Goal: Task Accomplishment & Management: Use online tool/utility

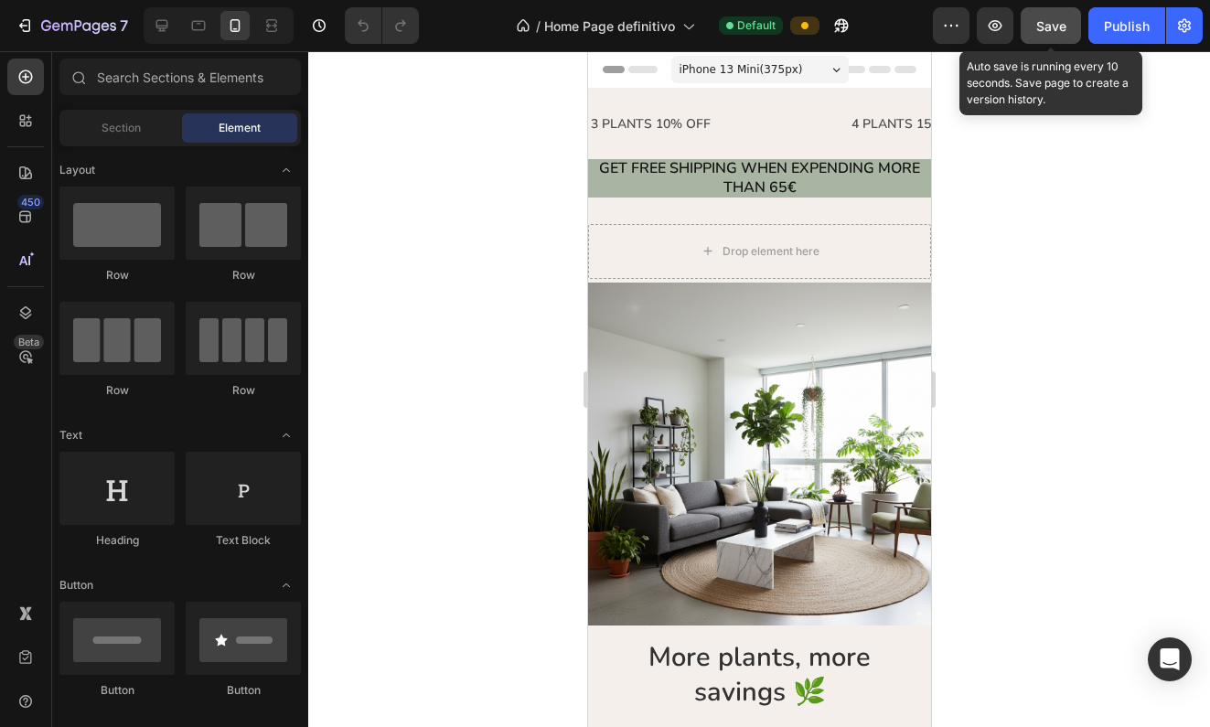
click at [1020, 22] on button "Save" at bounding box center [1051, 25] width 60 height 37
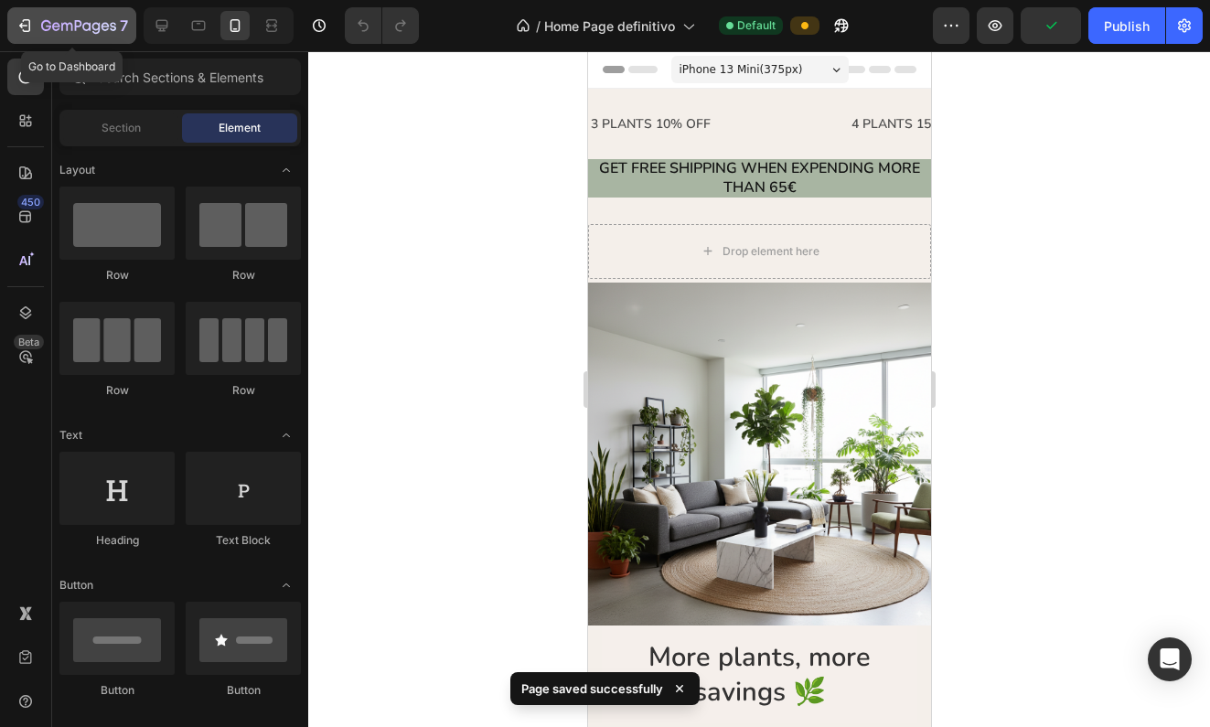
click at [21, 29] on icon "button" at bounding box center [25, 25] width 18 height 18
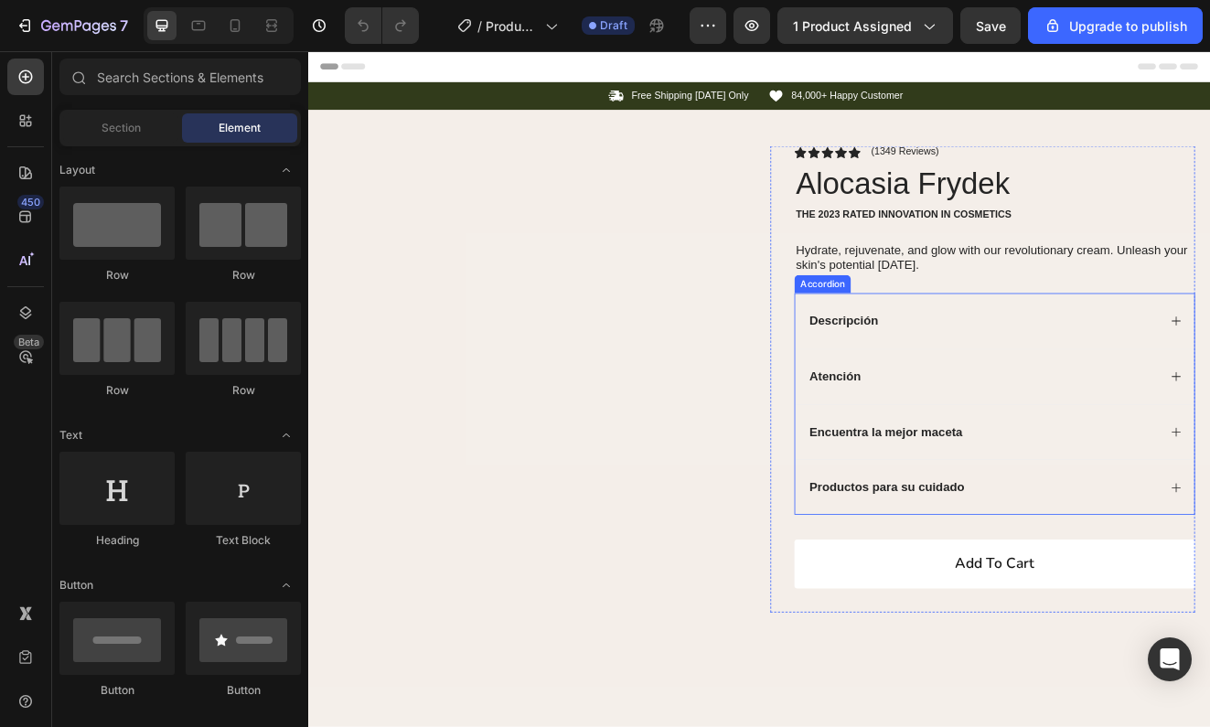
select select "[CREDIT_CARD_NUMBER]"
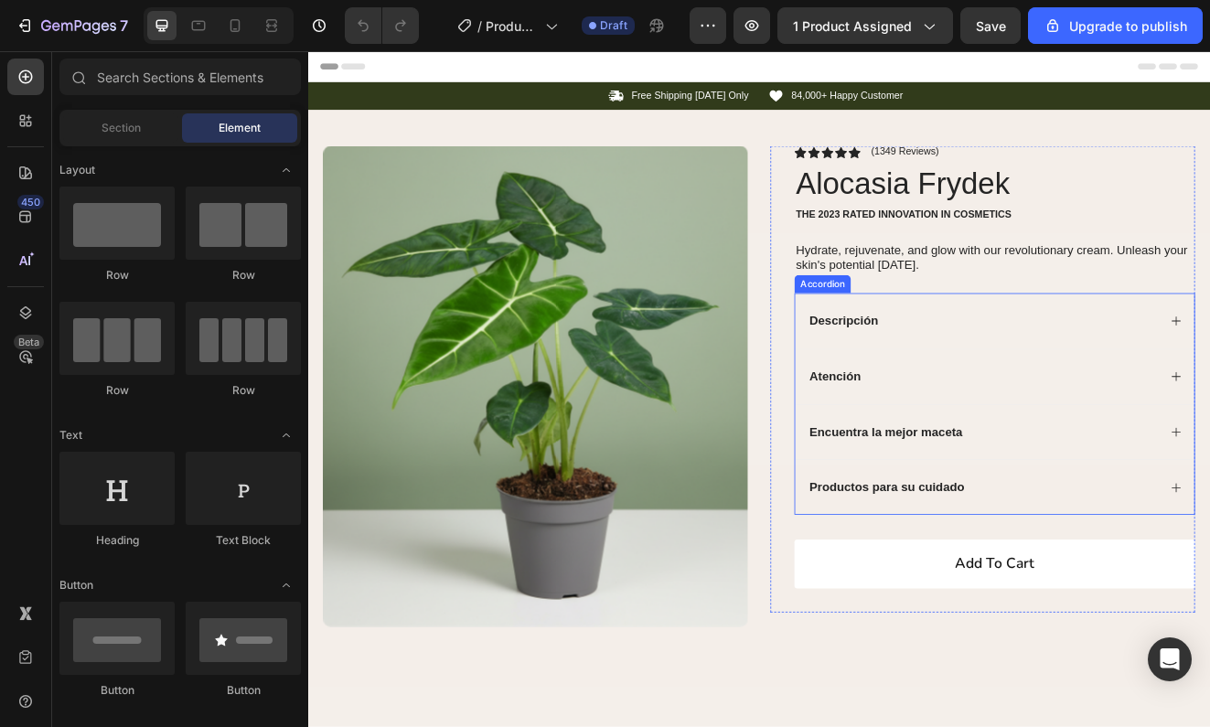
select select "586151824369713724"
select select "585589115437974198"
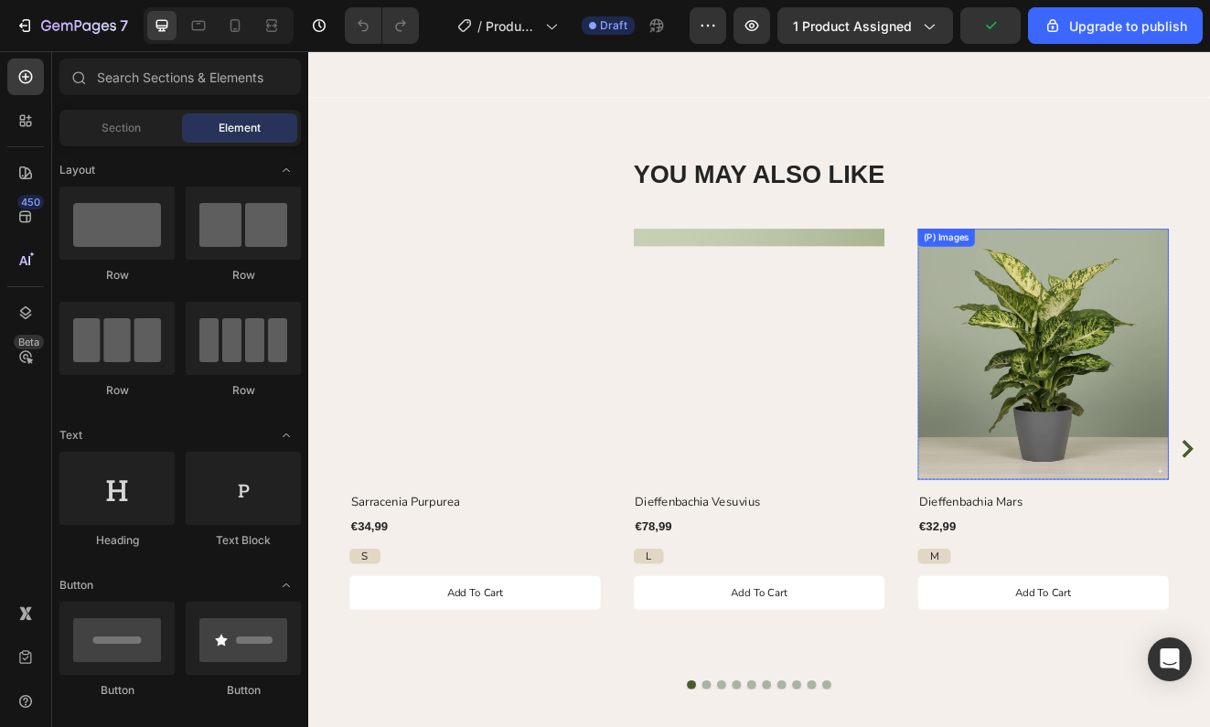
select select "[CREDIT_CARD_NUMBER]"
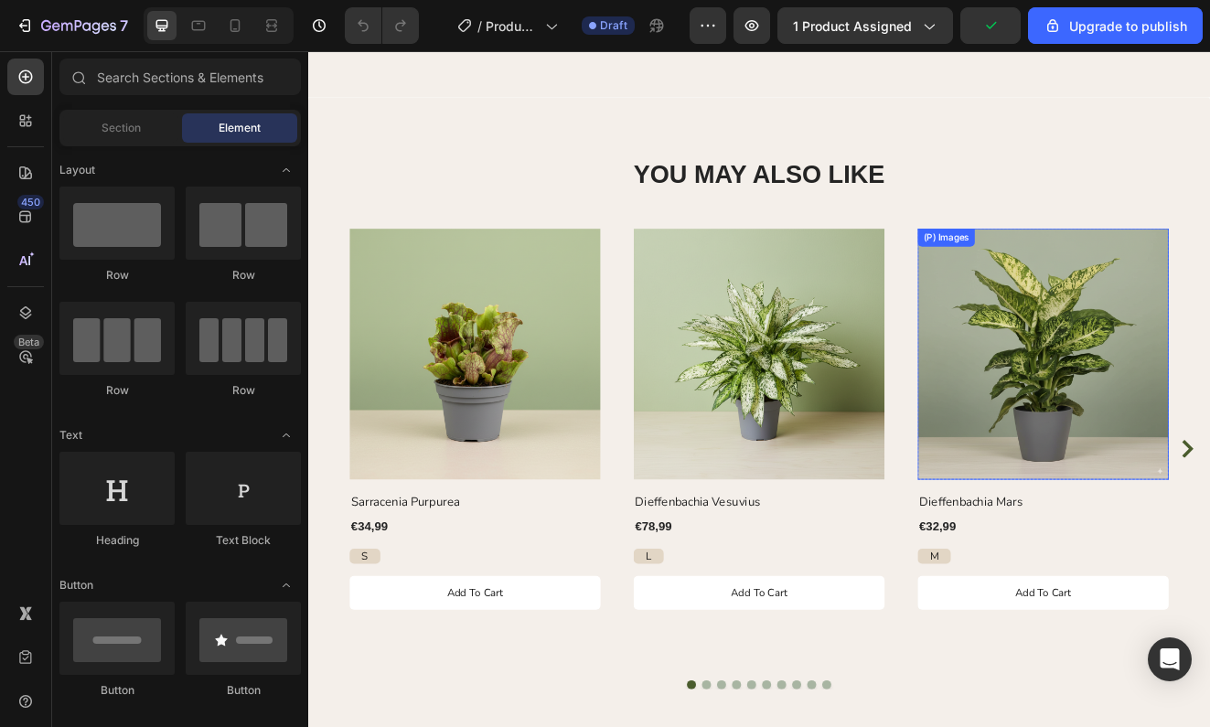
select select "586151824369713724"
select select "585589115437974198"
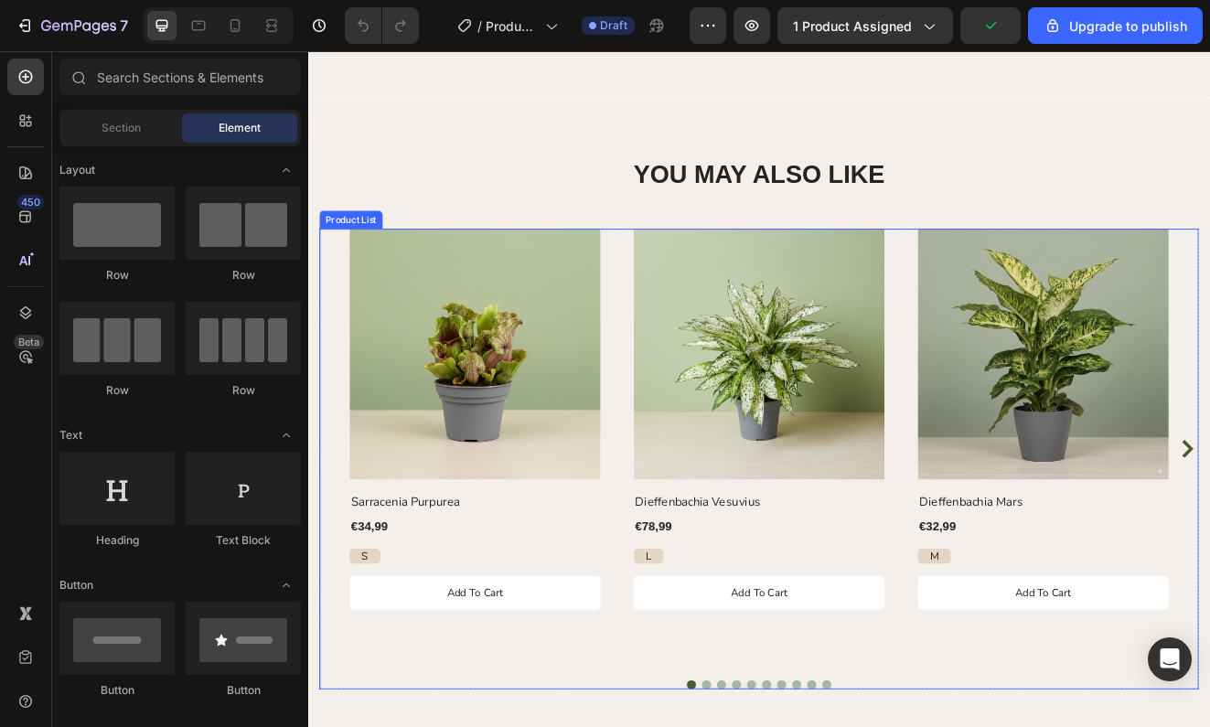
scroll to position [875, 0]
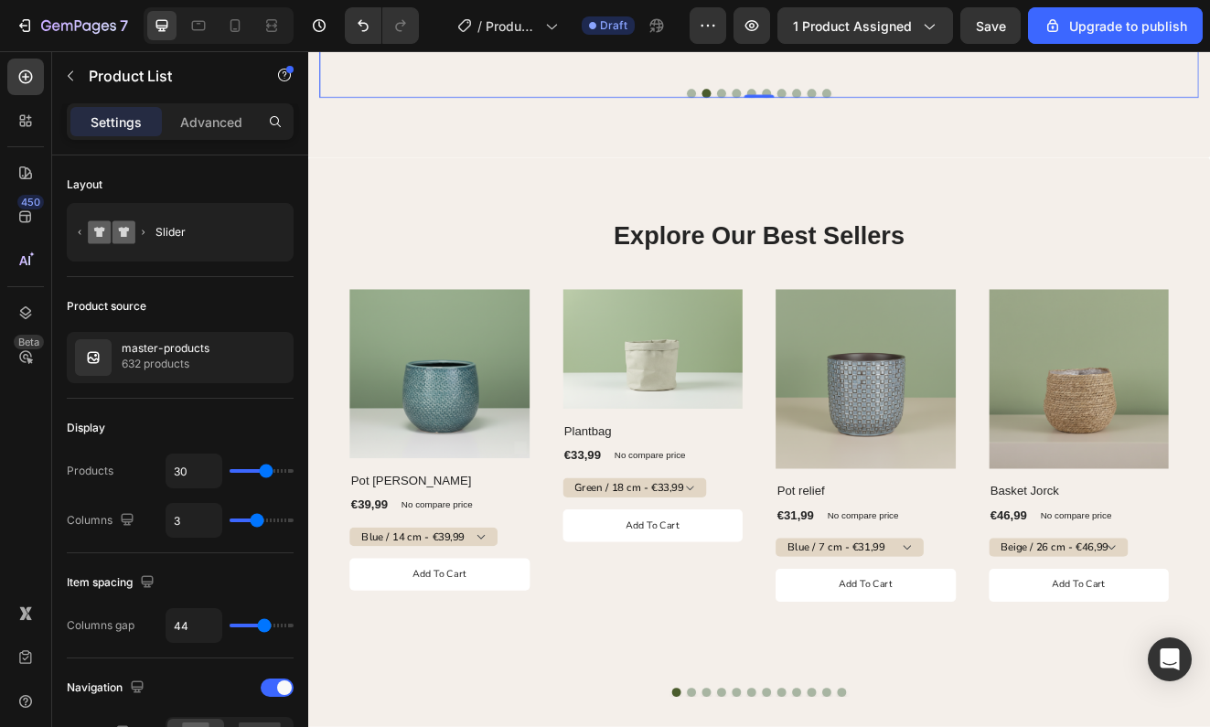
scroll to position [1551, 0]
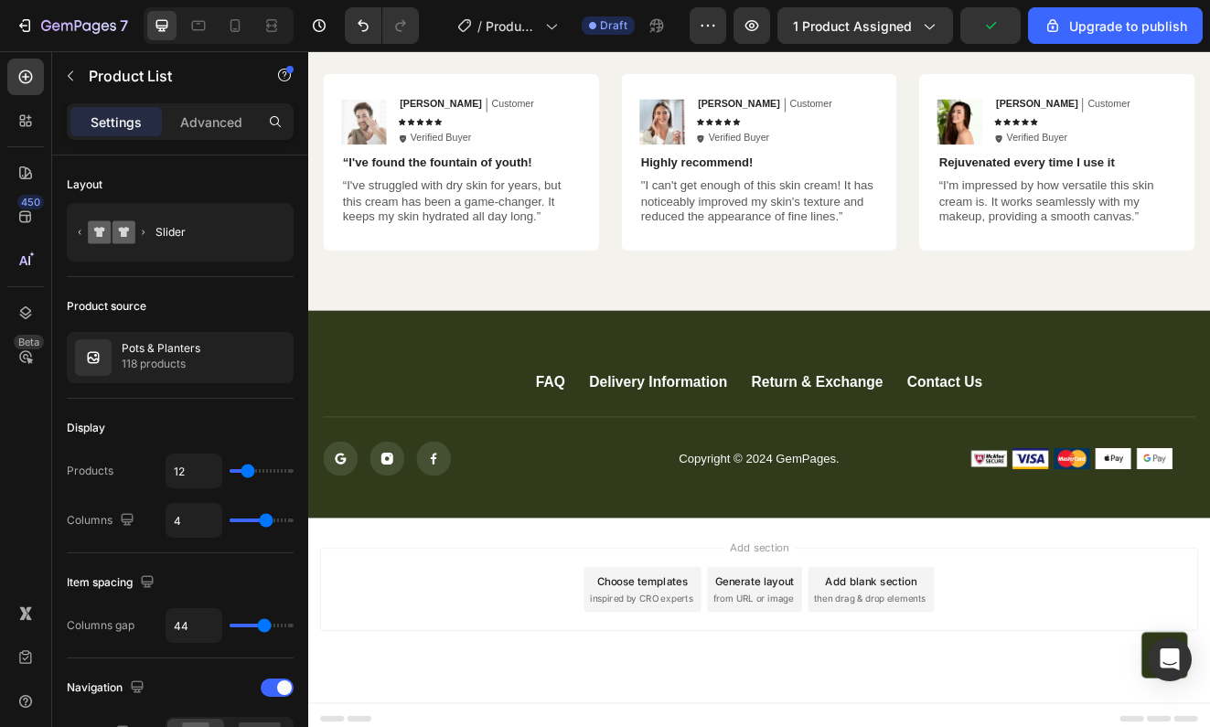
scroll to position [3254, 0]
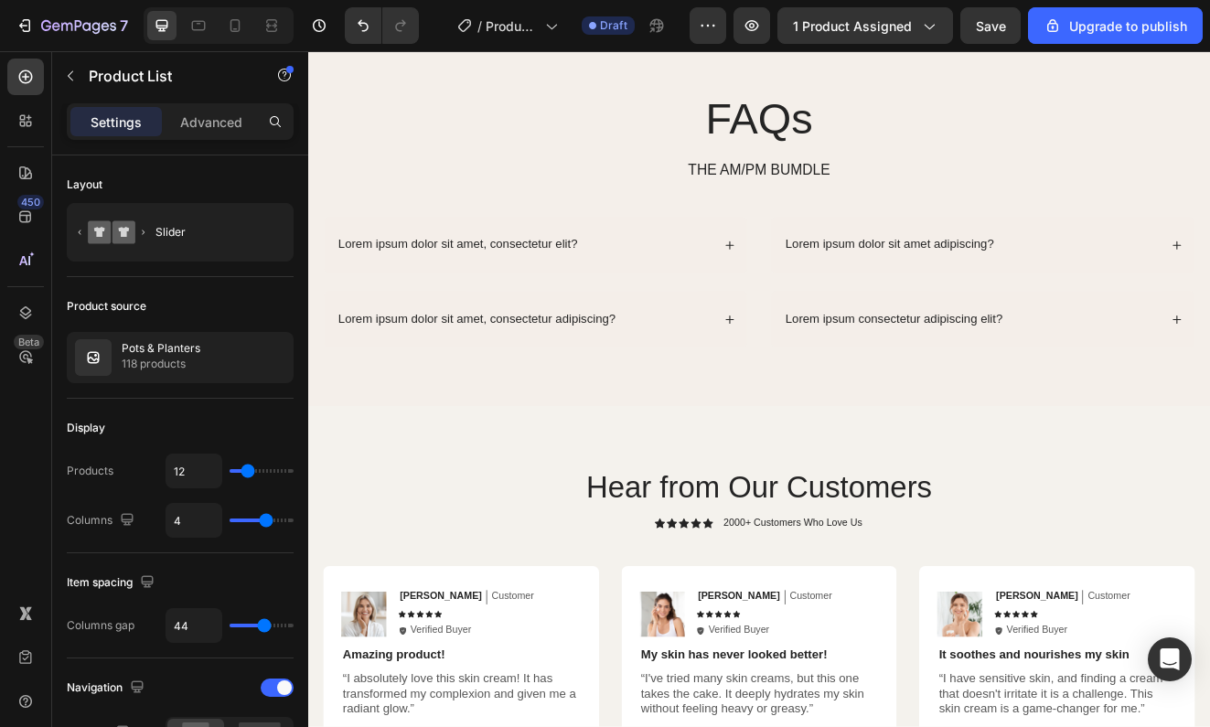
select select "[CREDIT_CARD_NUMBER]"
select select "586151824369713724"
select select "585589115437974198"
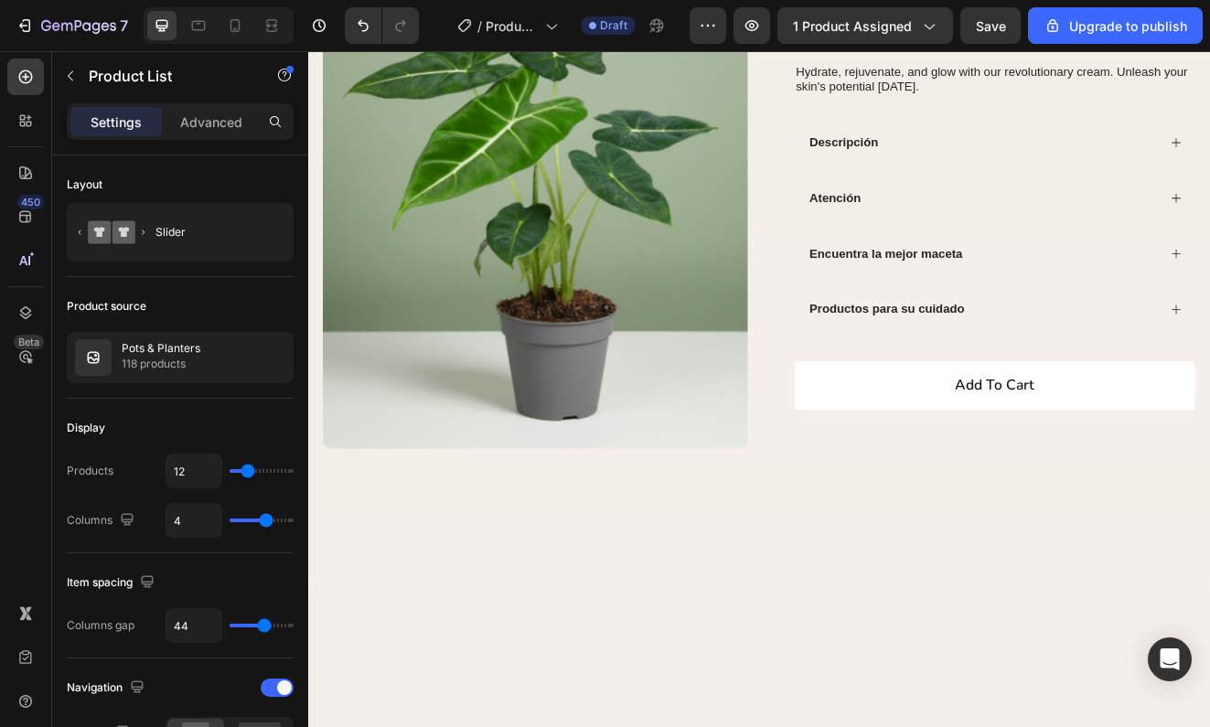
scroll to position [0, 0]
